Goal: Find specific page/section: Find specific page/section

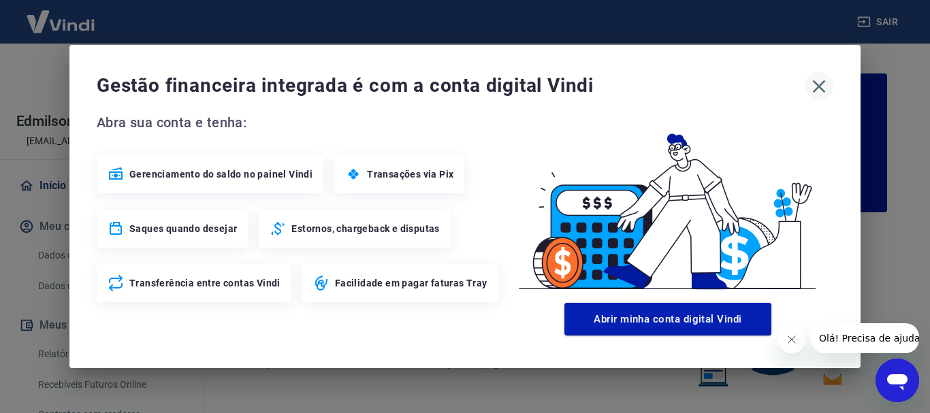
click at [815, 81] on icon "button" at bounding box center [819, 87] width 22 height 22
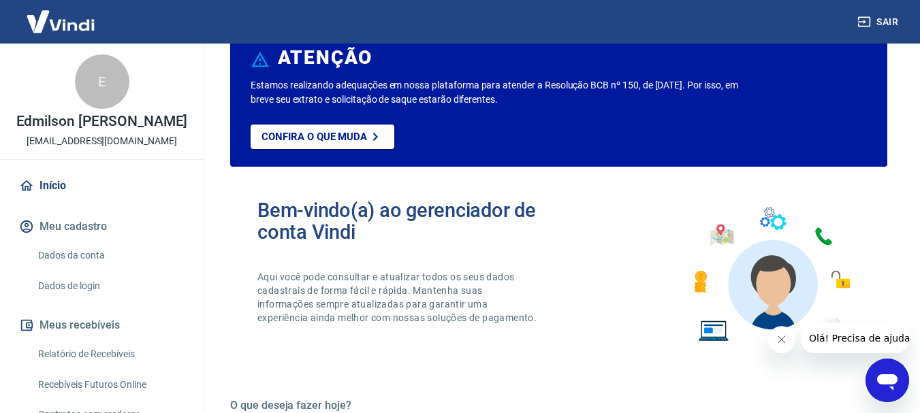
scroll to position [204, 0]
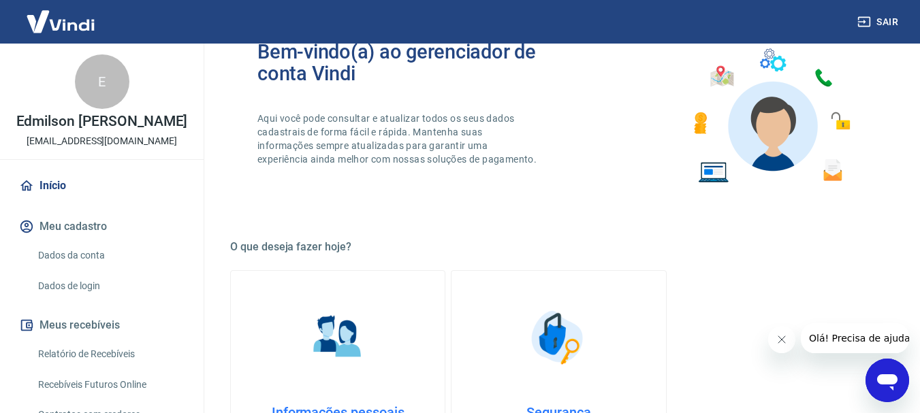
click at [103, 366] on link "Relatório de Recebíveis" at bounding box center [110, 355] width 155 height 28
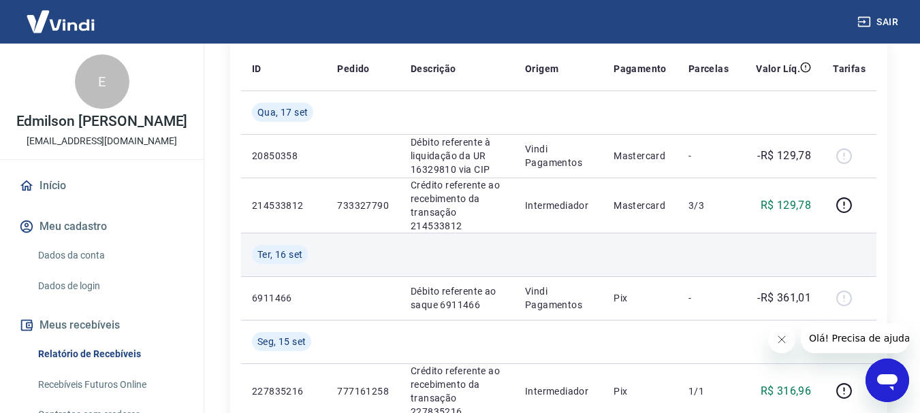
scroll to position [204, 0]
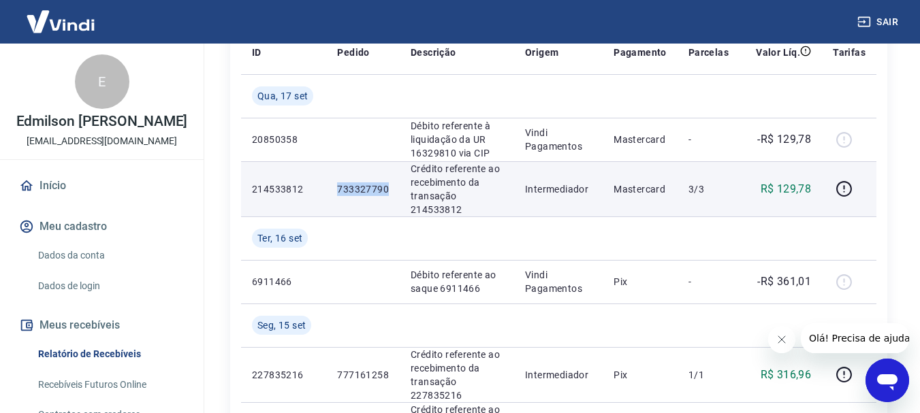
drag, startPoint x: 334, startPoint y: 183, endPoint x: 391, endPoint y: 186, distance: 56.6
click at [391, 186] on td "733327790" at bounding box center [363, 188] width 74 height 55
copy p "733327790"
click at [845, 187] on icon "button" at bounding box center [843, 187] width 1 height 4
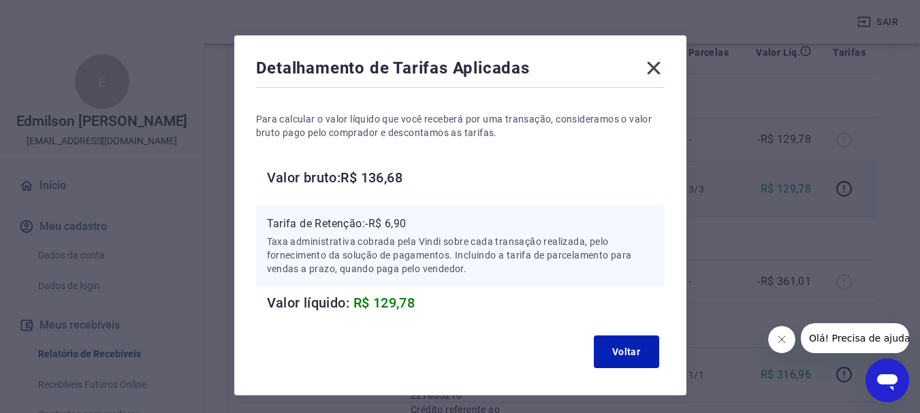
scroll to position [0, 0]
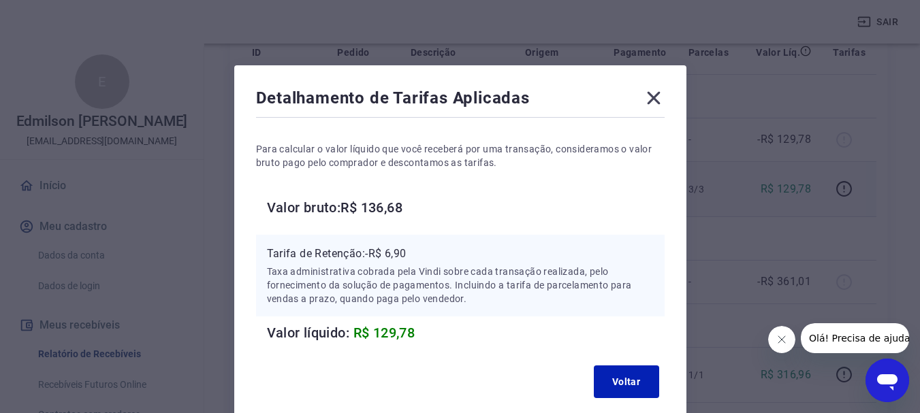
click at [648, 99] on icon at bounding box center [654, 98] width 22 height 22
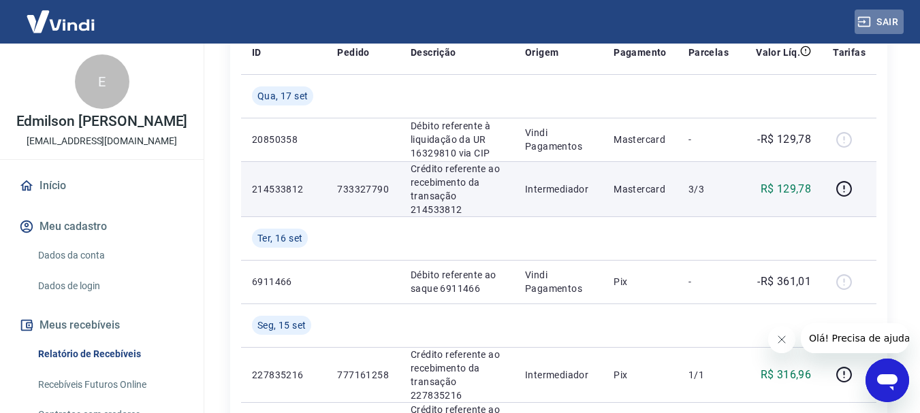
click at [890, 18] on button "Sair" at bounding box center [879, 22] width 49 height 25
